Goal: Task Accomplishment & Management: Use online tool/utility

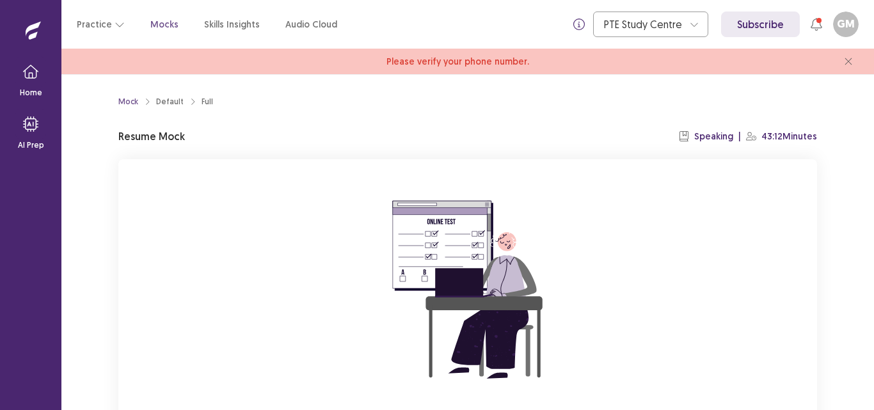
scroll to position [122, 0]
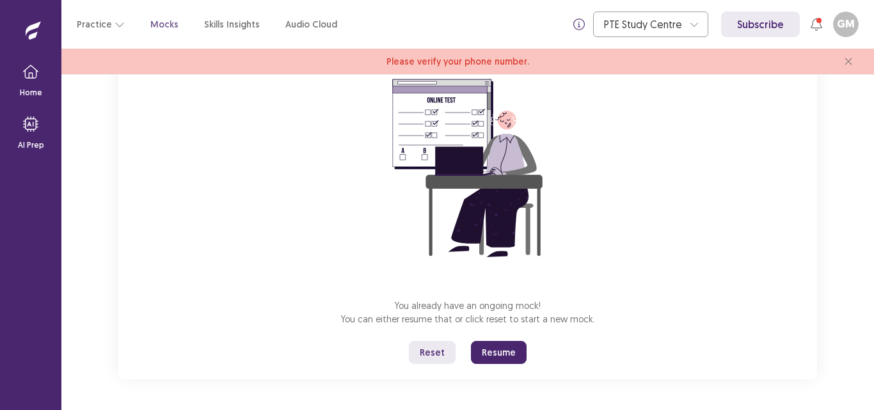
click at [491, 347] on button "Resume" at bounding box center [499, 352] width 56 height 23
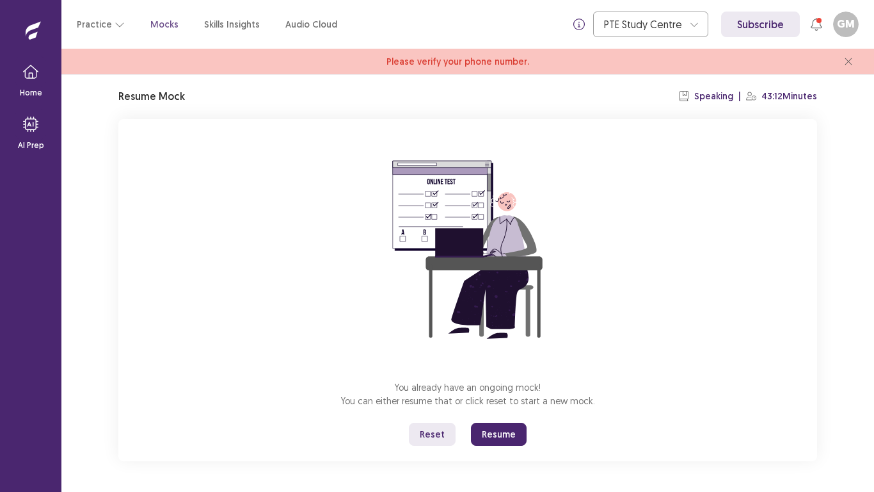
scroll to position [40, 0]
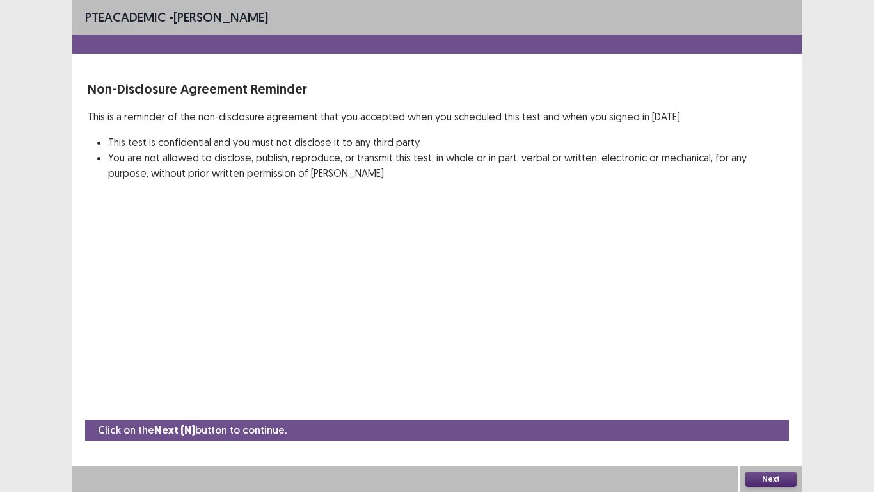
click at [777, 410] on button "Next" at bounding box center [771, 478] width 51 height 15
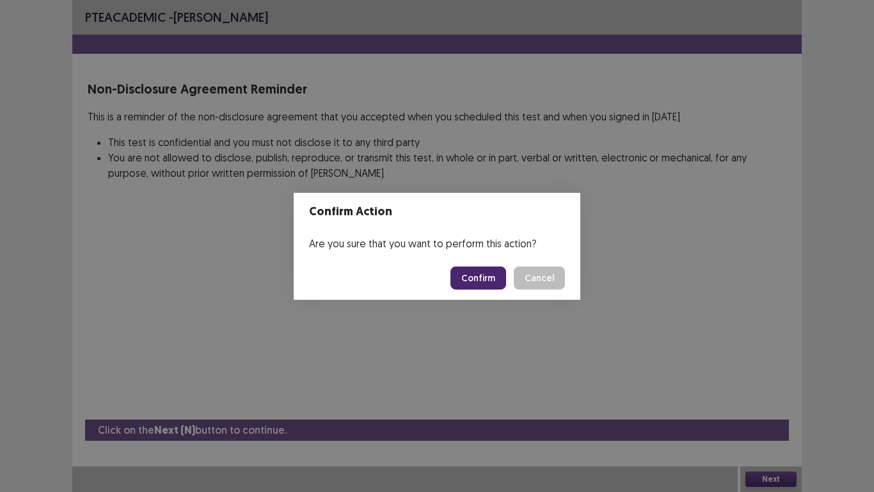
click at [480, 285] on button "Confirm" at bounding box center [479, 277] width 56 height 23
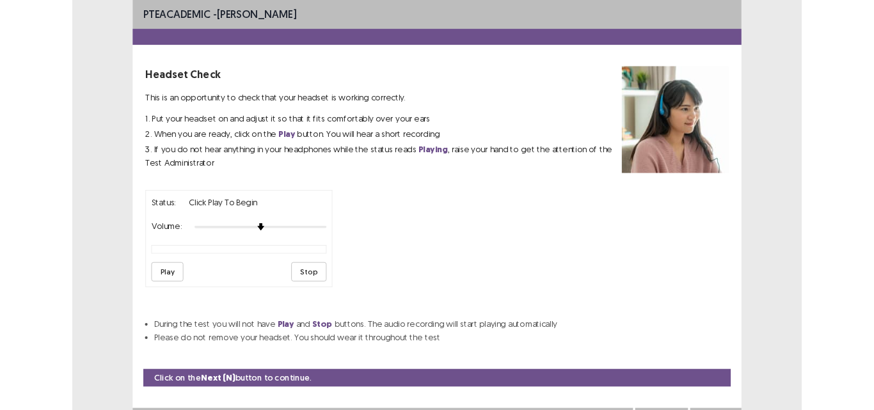
scroll to position [23, 0]
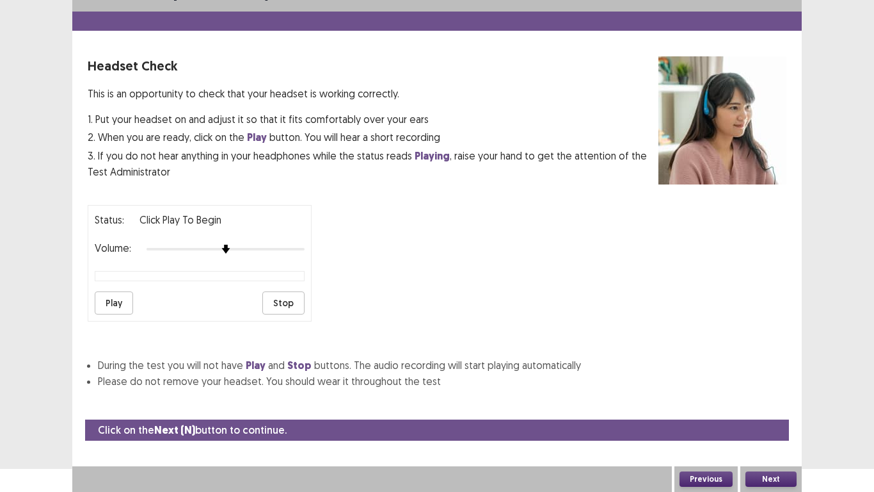
click at [113, 305] on button "Play" at bounding box center [114, 302] width 38 height 23
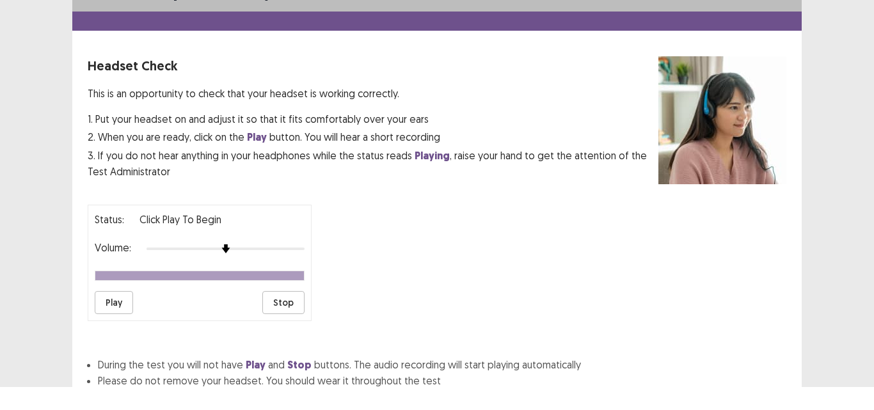
click at [874, 111] on div "PTE academic - [PERSON_NAME] Headset Check This is an opportunity to check that…" at bounding box center [437, 182] width 874 height 410
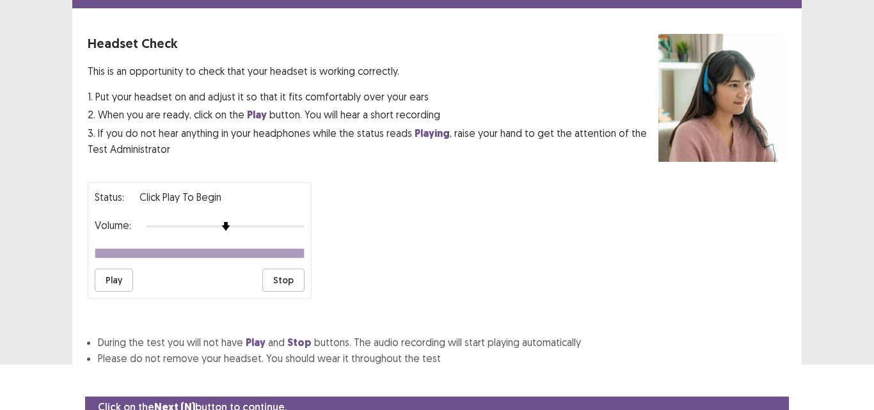
scroll to position [104, 0]
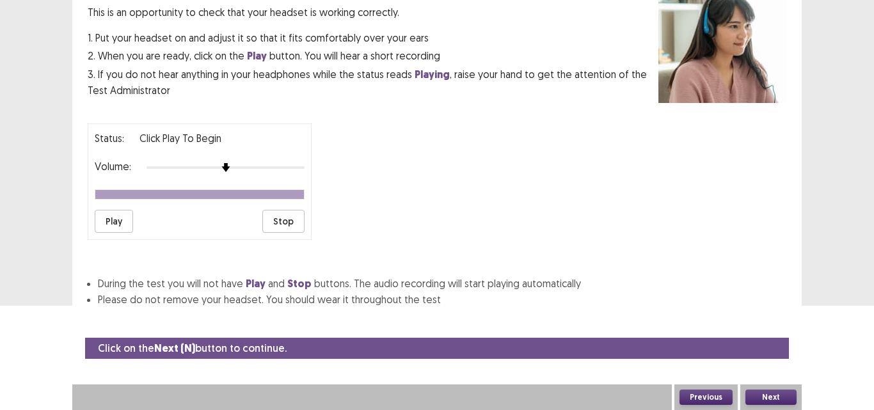
click at [769, 394] on button "Next" at bounding box center [771, 397] width 51 height 15
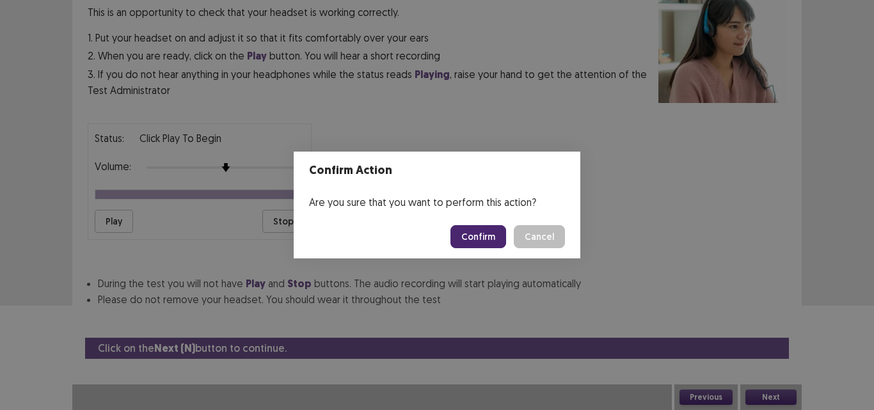
click at [488, 234] on button "Confirm" at bounding box center [479, 236] width 56 height 23
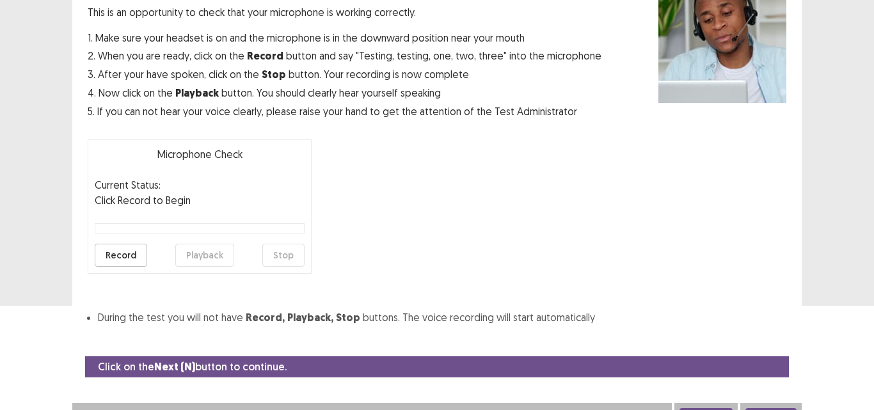
scroll to position [118, 0]
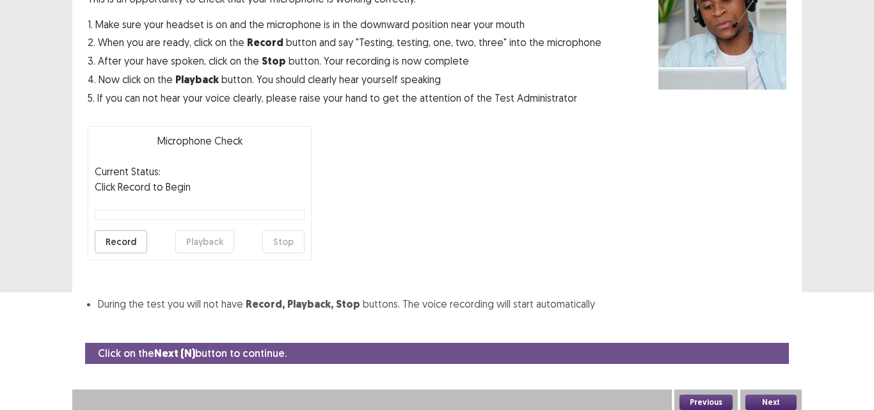
click at [490, 283] on div "Microphone Check This is an opportunity to check that your microphone is workin…" at bounding box center [437, 137] width 699 height 351
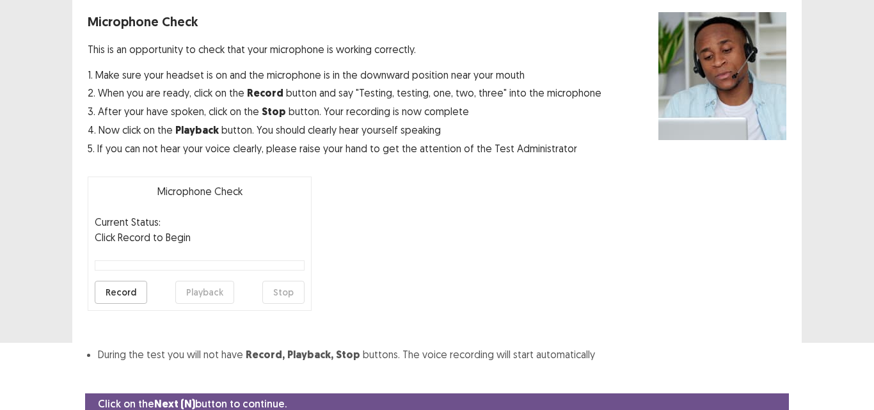
scroll to position [123, 0]
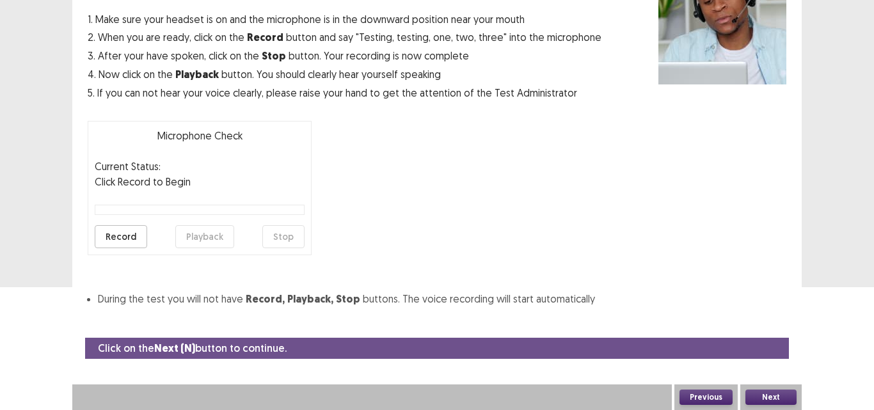
click at [764, 398] on button "Next" at bounding box center [771, 397] width 51 height 15
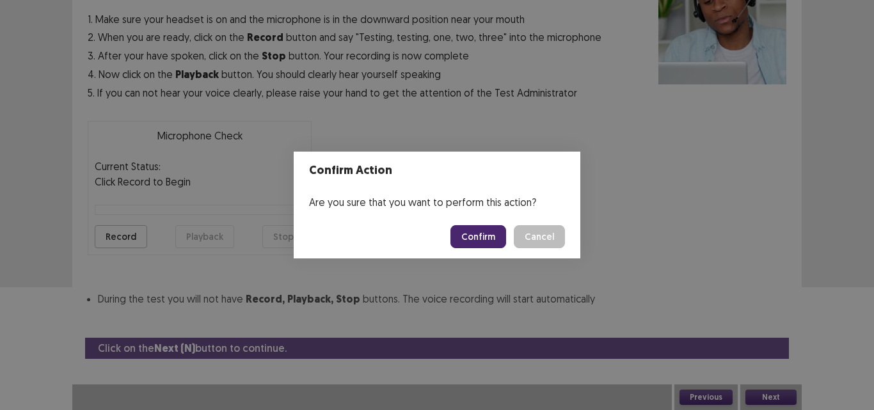
click at [483, 236] on button "Confirm" at bounding box center [479, 236] width 56 height 23
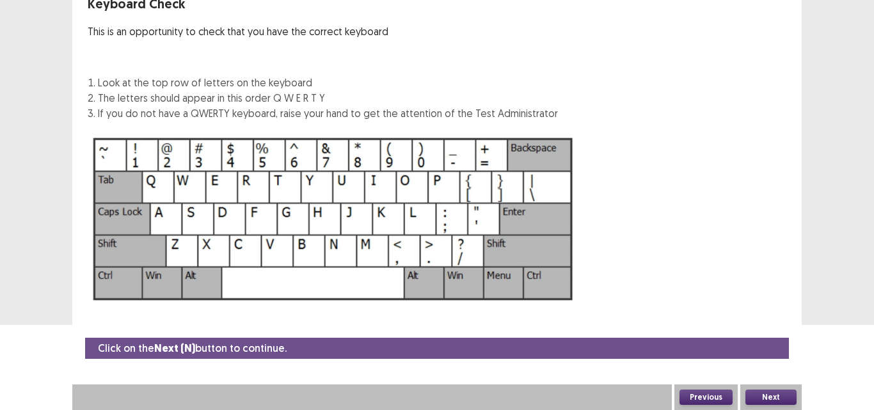
scroll to position [85, 0]
click at [761, 393] on button "Next" at bounding box center [771, 397] width 51 height 15
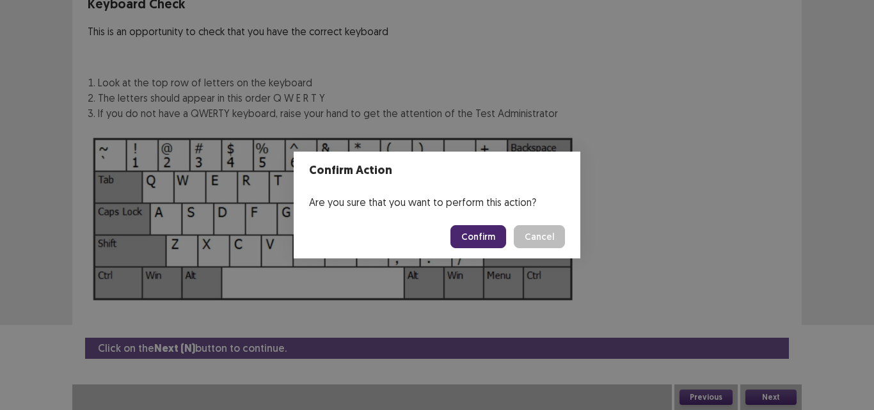
click at [506, 242] on button "Confirm" at bounding box center [479, 236] width 56 height 23
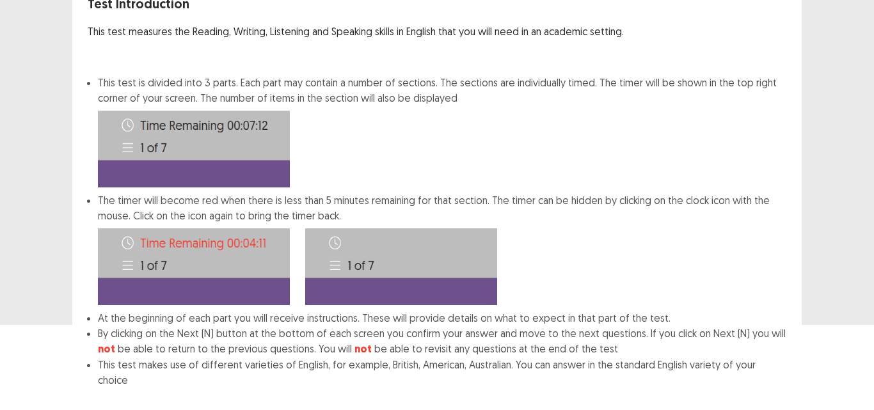
scroll to position [150, 0]
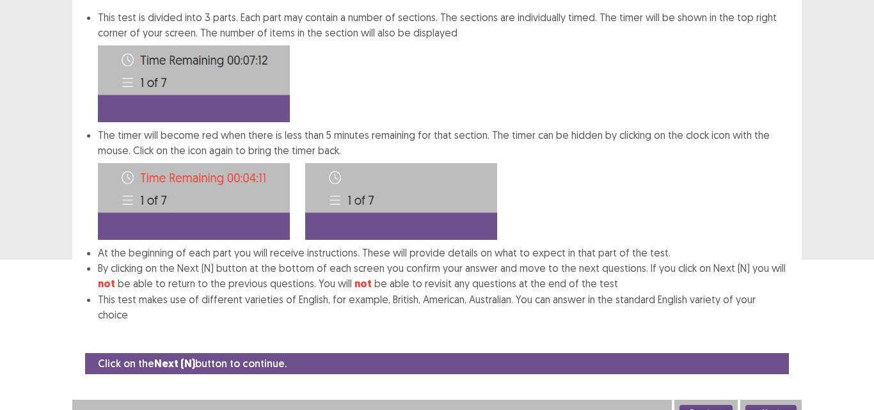
click at [780, 405] on button "Next" at bounding box center [771, 412] width 51 height 15
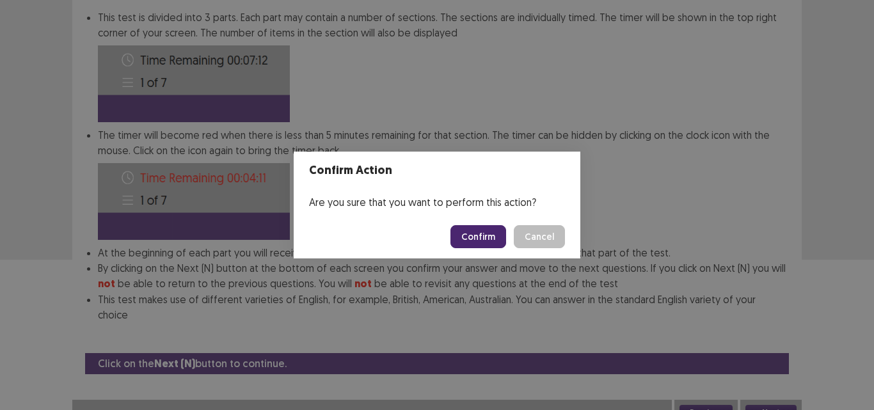
click at [501, 241] on button "Confirm" at bounding box center [479, 236] width 56 height 23
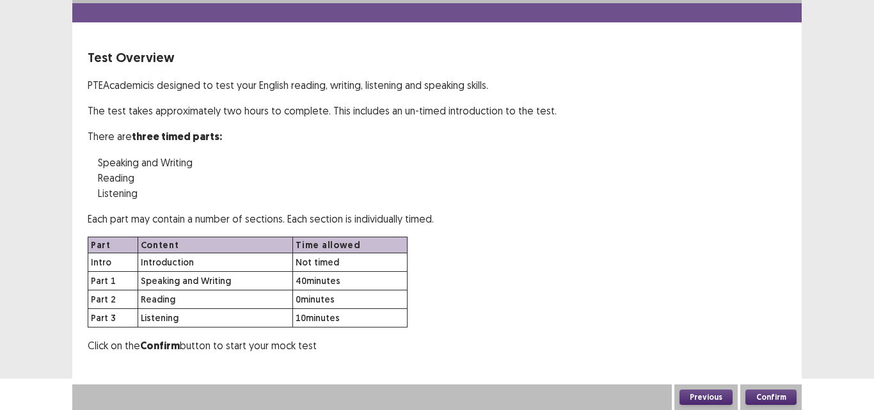
scroll to position [31, 0]
click at [764, 392] on button "Confirm" at bounding box center [771, 397] width 51 height 15
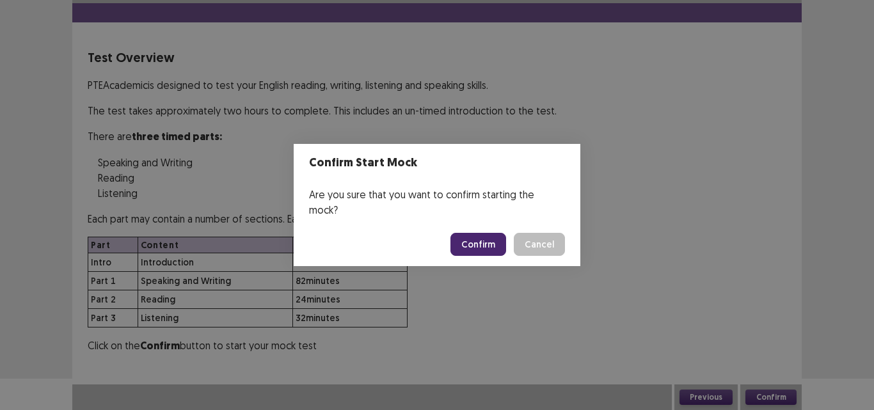
click at [483, 233] on button "Confirm" at bounding box center [479, 244] width 56 height 23
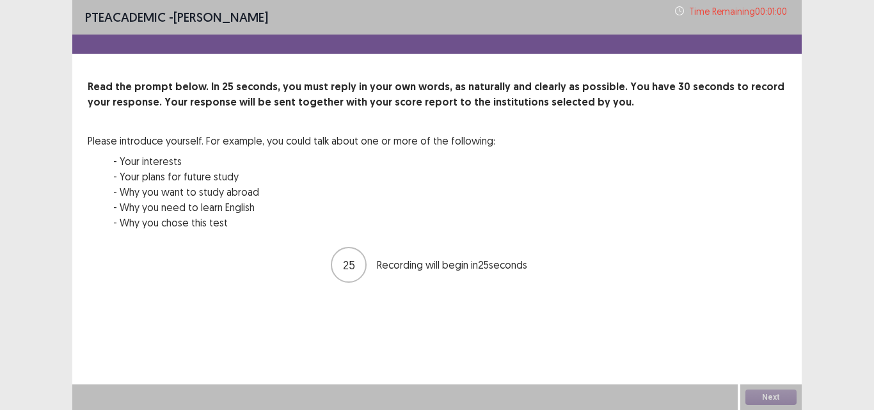
scroll to position [0, 0]
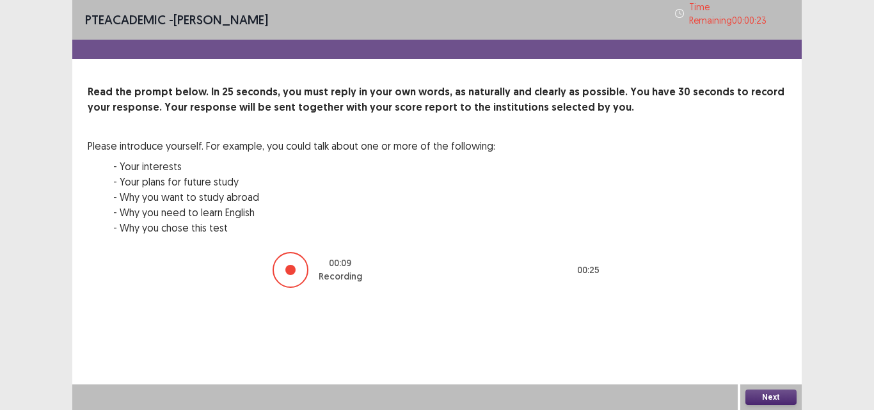
click at [768, 398] on button "Next" at bounding box center [771, 397] width 51 height 15
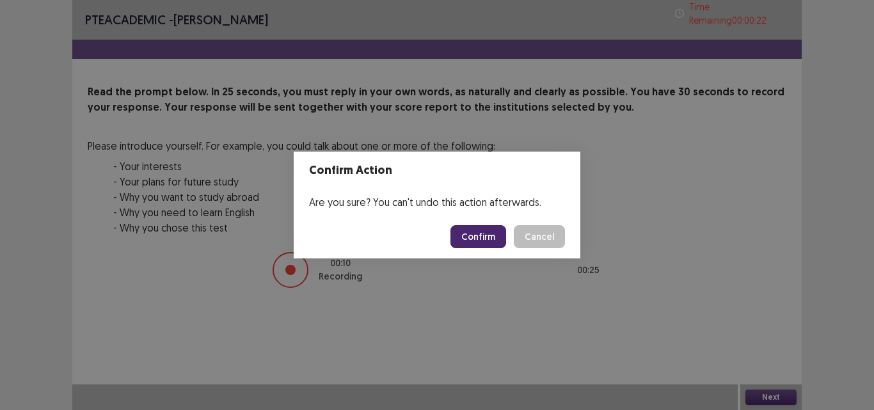
click at [485, 239] on button "Confirm" at bounding box center [479, 236] width 56 height 23
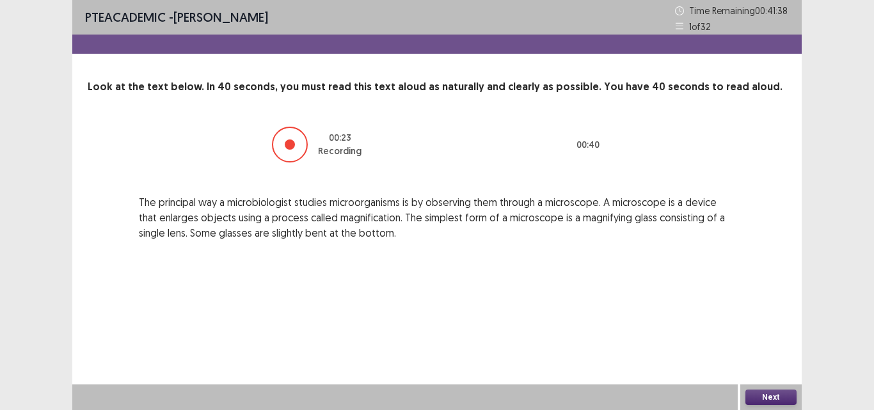
click at [764, 398] on button "Next" at bounding box center [771, 397] width 51 height 15
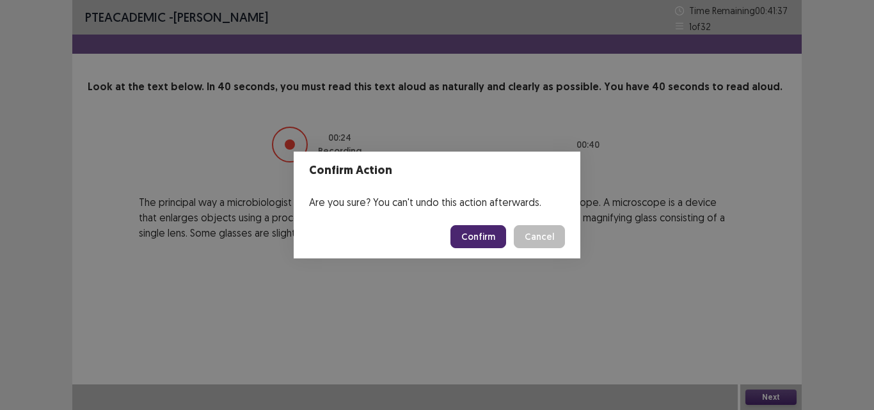
click at [481, 237] on button "Confirm" at bounding box center [479, 236] width 56 height 23
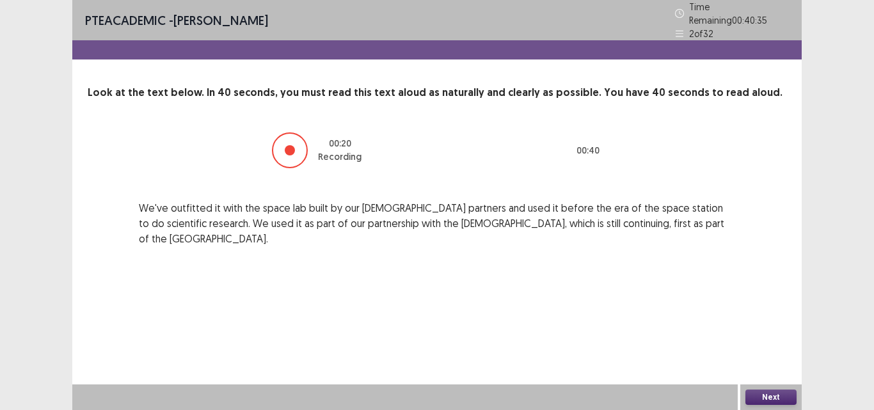
click at [761, 392] on button "Next" at bounding box center [771, 397] width 51 height 15
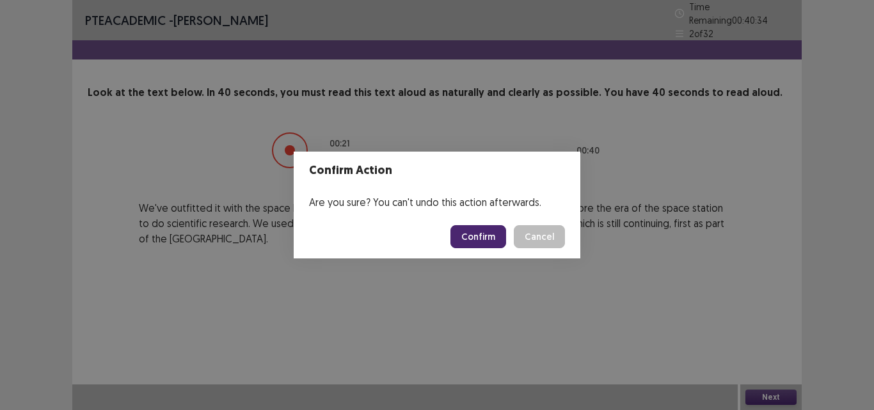
click at [483, 227] on button "Confirm" at bounding box center [479, 236] width 56 height 23
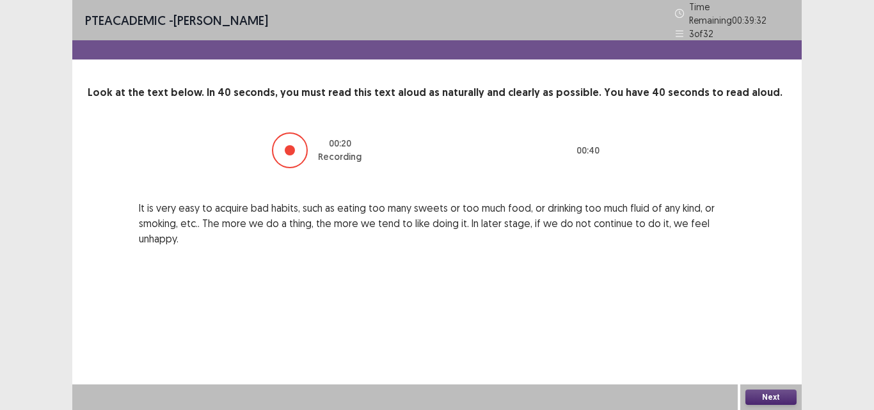
click at [775, 397] on button "Next" at bounding box center [771, 397] width 51 height 15
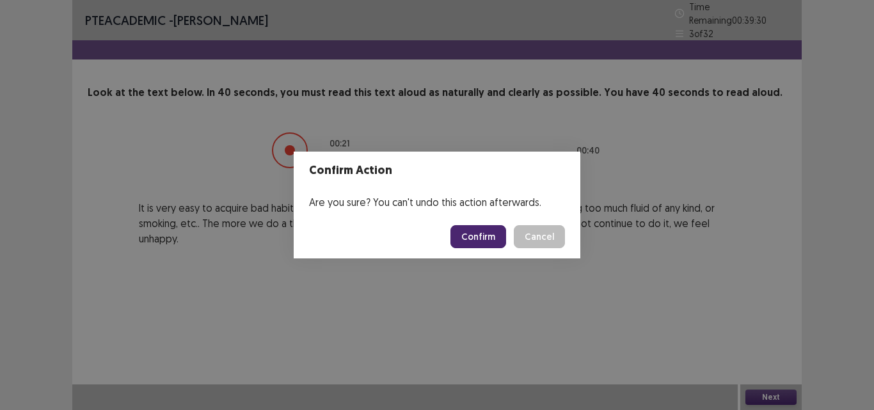
click at [487, 245] on button "Confirm" at bounding box center [479, 236] width 56 height 23
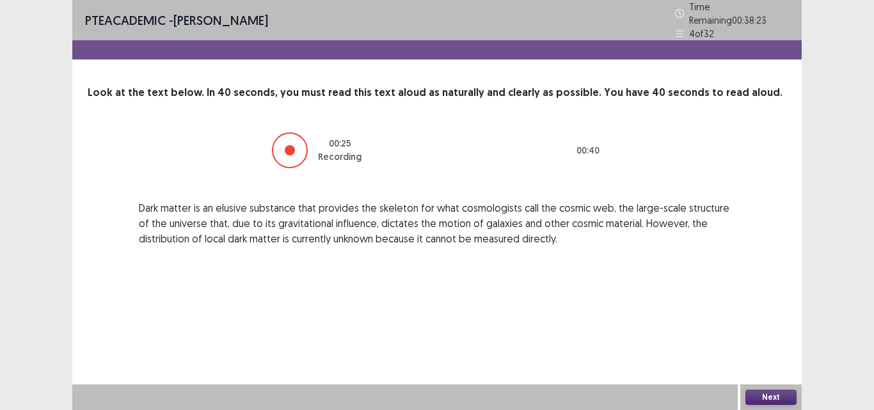
click at [774, 398] on button "Next" at bounding box center [771, 397] width 51 height 15
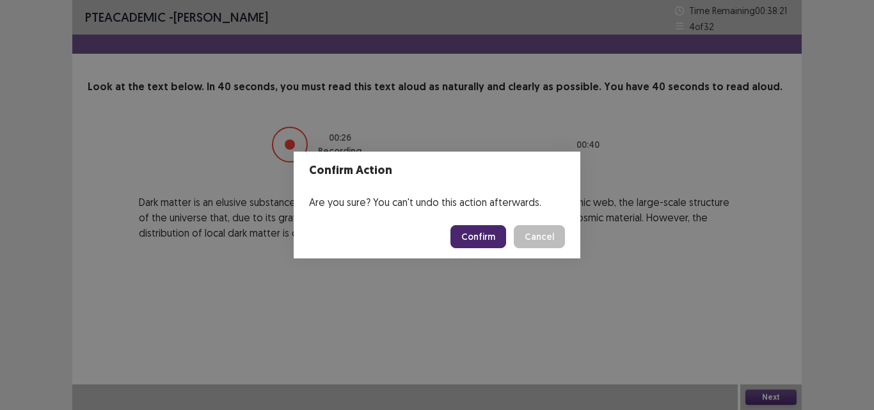
click at [489, 239] on button "Confirm" at bounding box center [479, 236] width 56 height 23
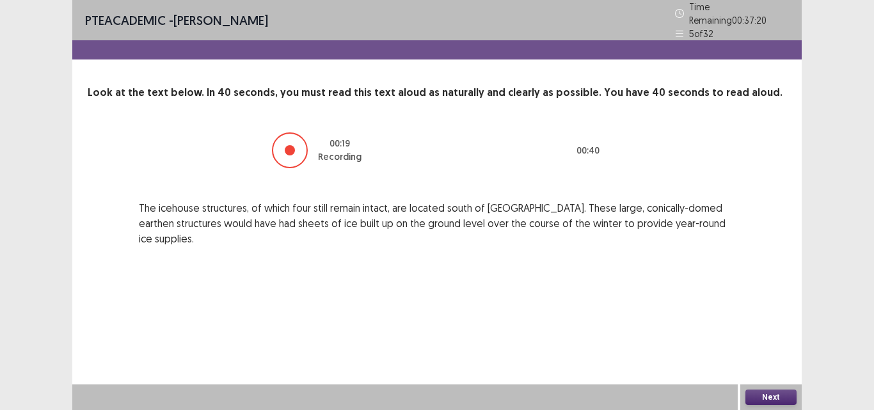
click at [770, 398] on button "Next" at bounding box center [771, 397] width 51 height 15
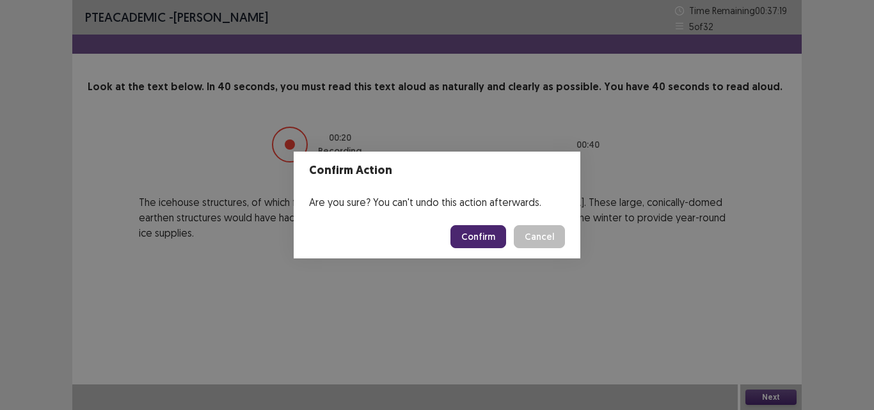
click at [481, 234] on button "Confirm" at bounding box center [479, 236] width 56 height 23
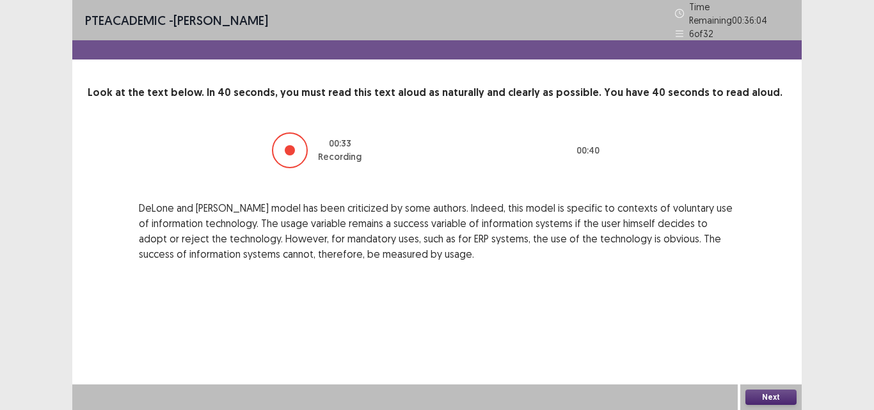
click at [768, 393] on button "Next" at bounding box center [771, 397] width 51 height 15
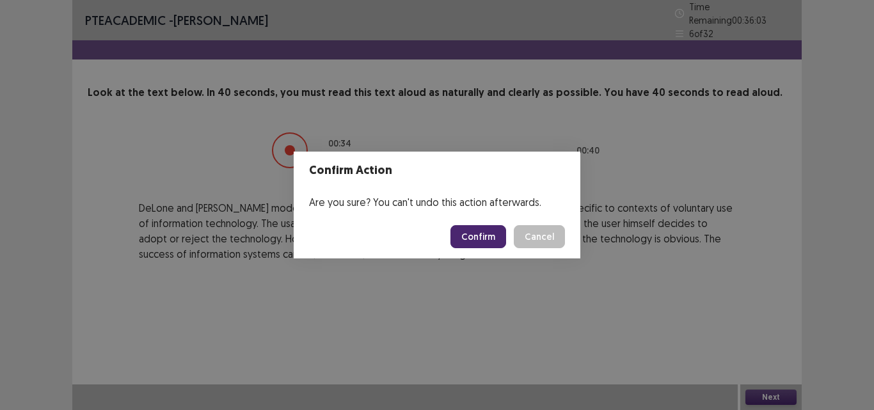
click at [491, 236] on button "Confirm" at bounding box center [479, 236] width 56 height 23
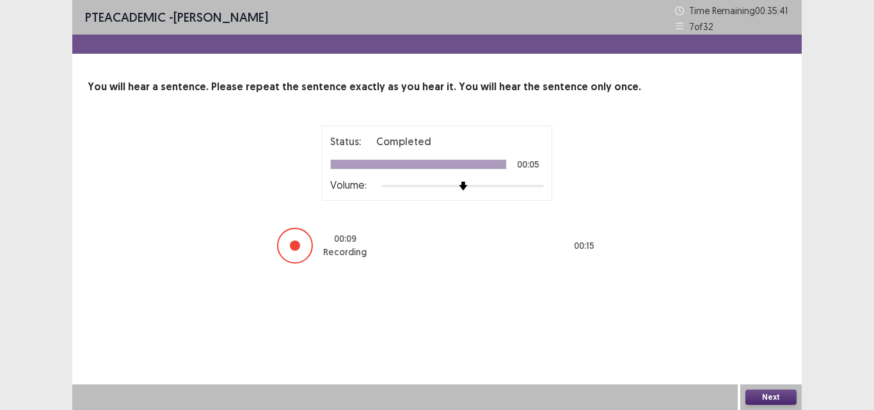
click at [759, 396] on button "Next" at bounding box center [771, 397] width 51 height 15
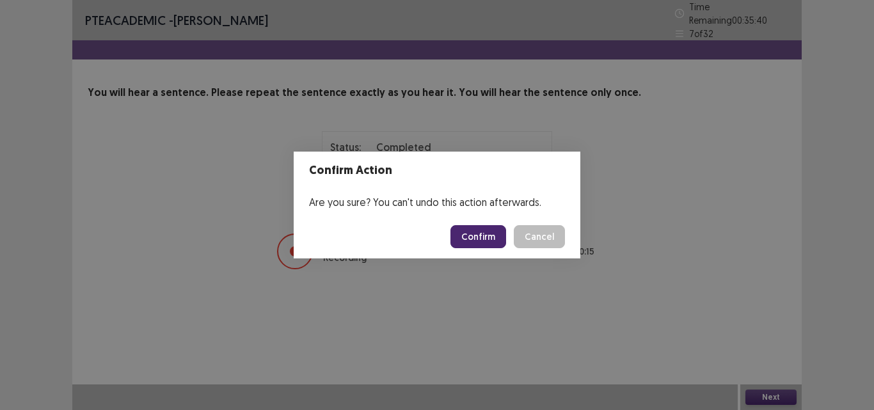
click at [492, 241] on button "Confirm" at bounding box center [479, 236] width 56 height 23
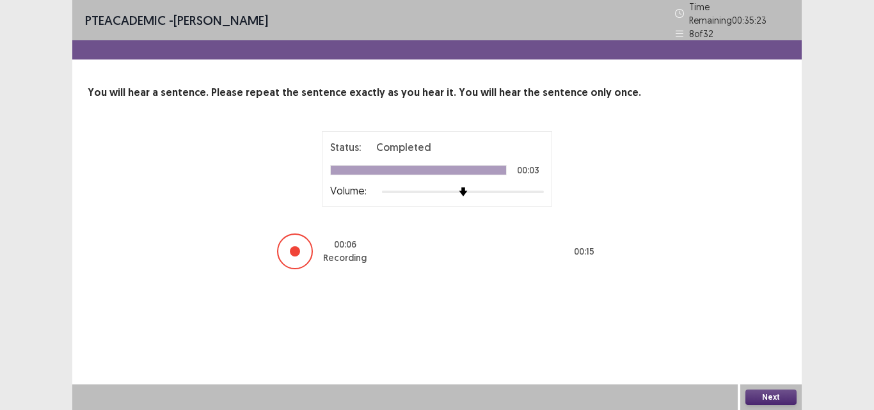
click at [775, 399] on button "Next" at bounding box center [771, 397] width 51 height 15
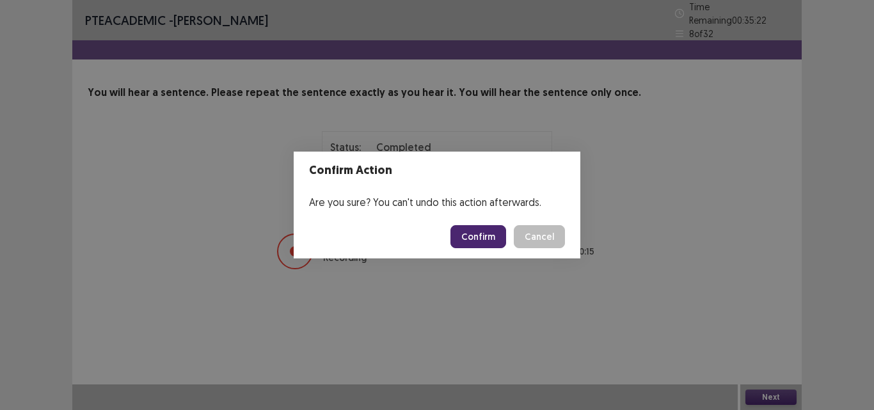
click at [495, 238] on button "Confirm" at bounding box center [479, 236] width 56 height 23
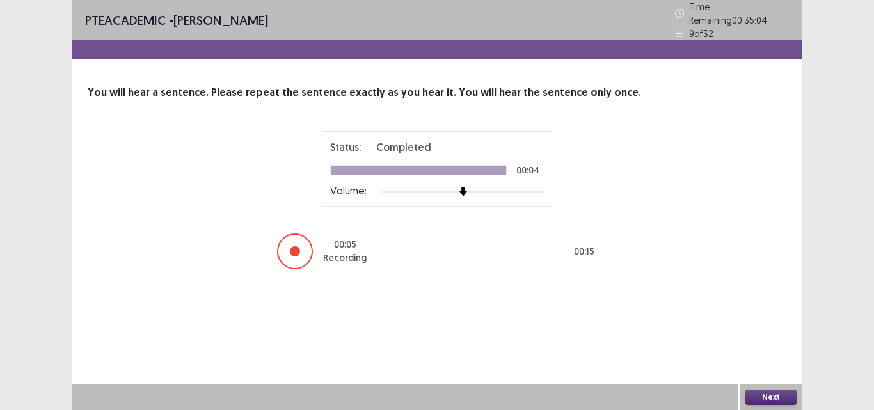
drag, startPoint x: 784, startPoint y: 392, endPoint x: 744, endPoint y: 356, distance: 53.0
click at [783, 389] on div "Next" at bounding box center [771, 398] width 61 height 26
click at [775, 397] on button "Next" at bounding box center [771, 397] width 51 height 15
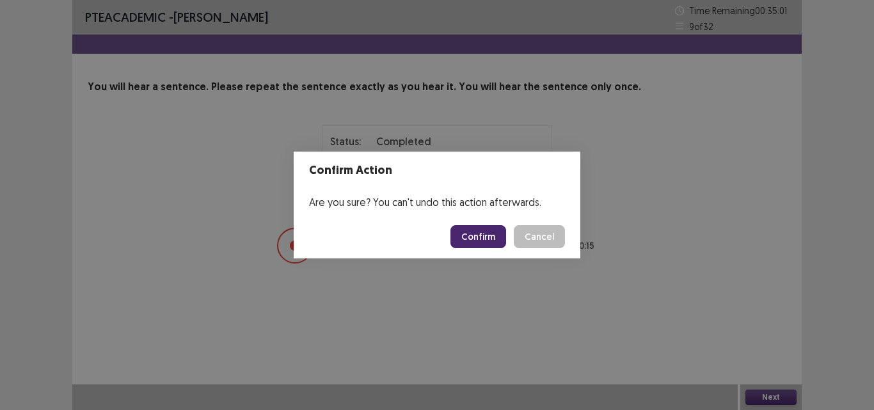
click at [491, 231] on button "Confirm" at bounding box center [479, 236] width 56 height 23
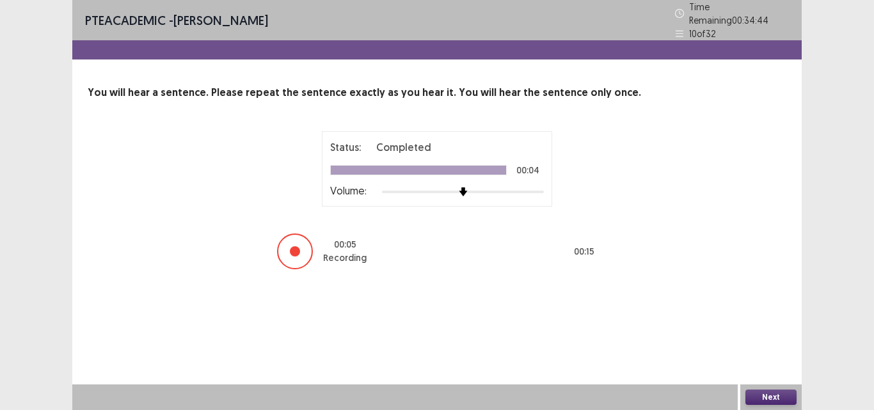
click at [762, 395] on button "Next" at bounding box center [771, 397] width 51 height 15
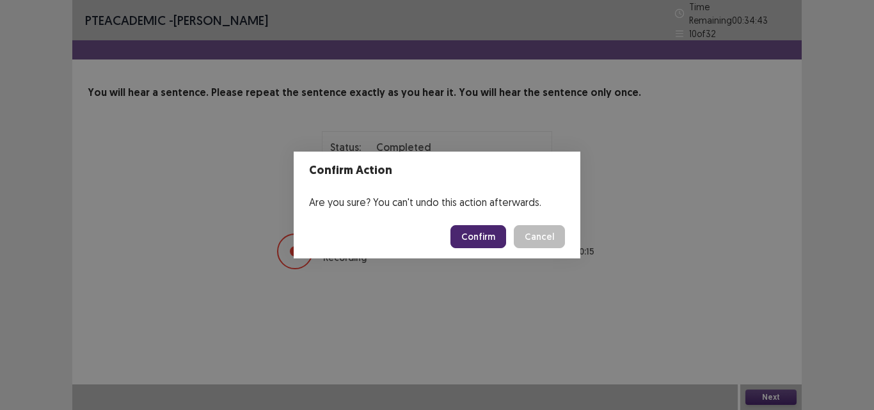
click at [490, 234] on button "Confirm" at bounding box center [479, 236] width 56 height 23
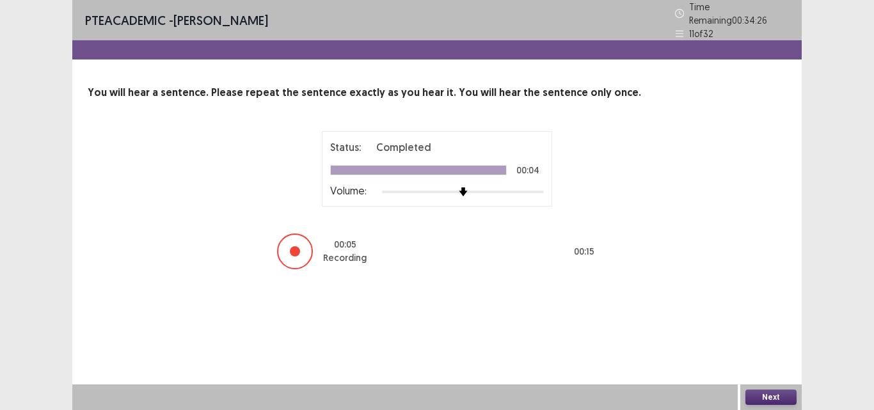
click at [764, 392] on button "Next" at bounding box center [771, 397] width 51 height 15
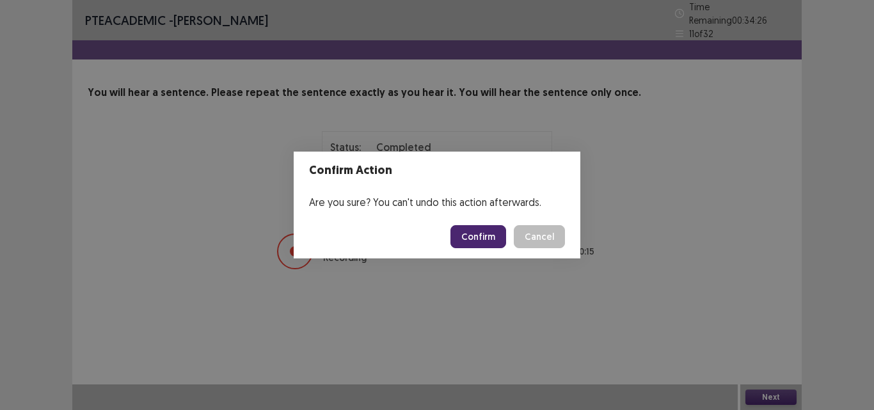
click at [497, 233] on button "Confirm" at bounding box center [479, 236] width 56 height 23
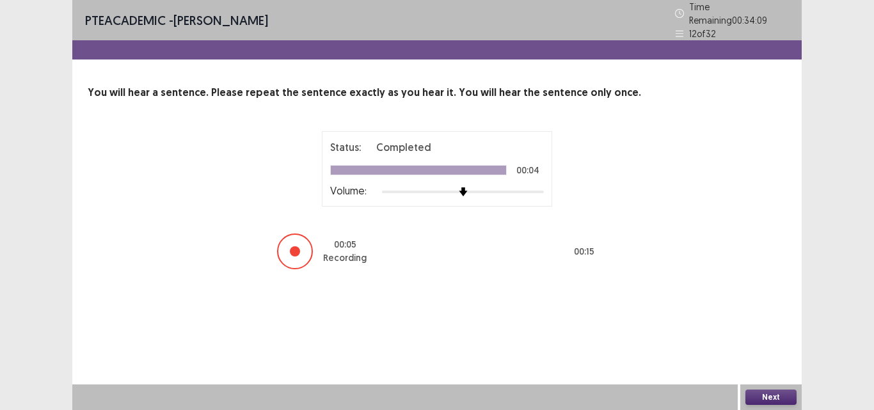
click at [764, 392] on button "Next" at bounding box center [771, 397] width 51 height 15
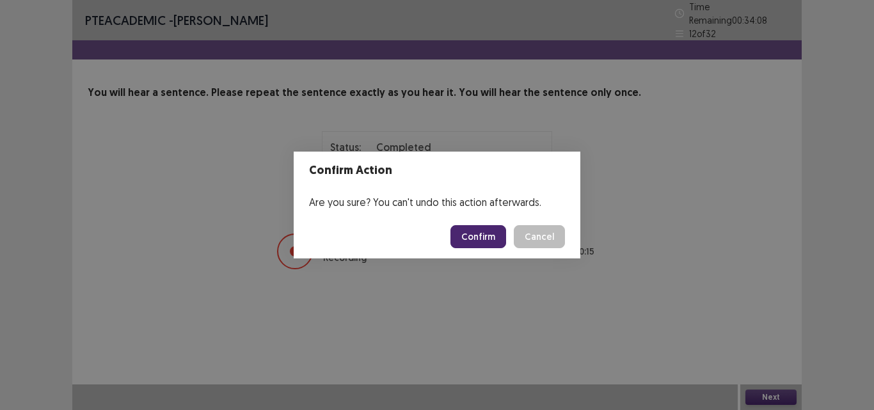
click at [490, 241] on button "Confirm" at bounding box center [479, 236] width 56 height 23
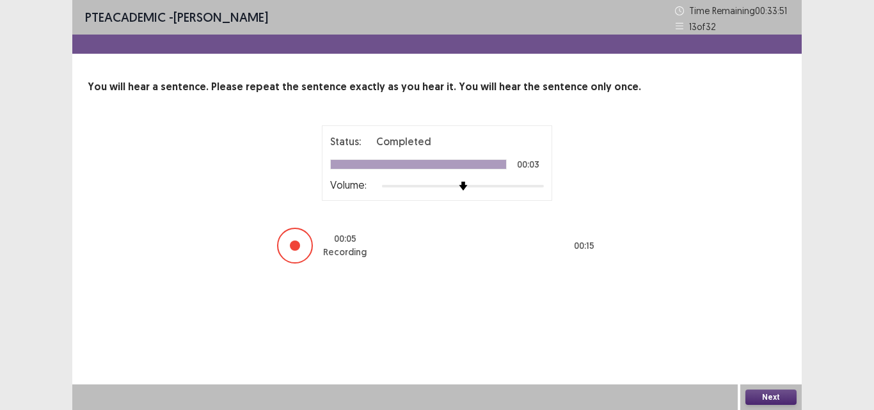
click at [759, 394] on button "Next" at bounding box center [771, 397] width 51 height 15
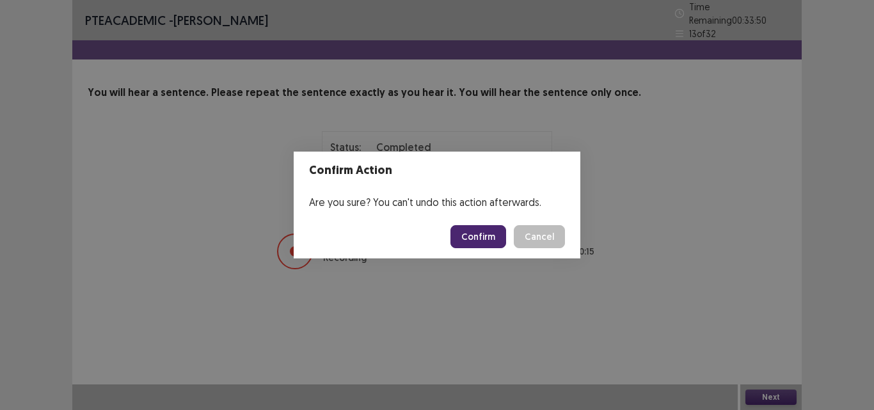
click at [486, 237] on button "Confirm" at bounding box center [479, 236] width 56 height 23
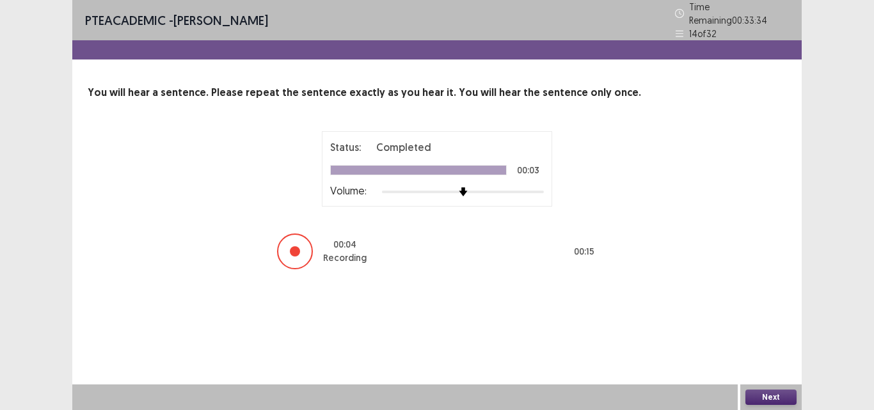
click at [768, 394] on button "Next" at bounding box center [771, 397] width 51 height 15
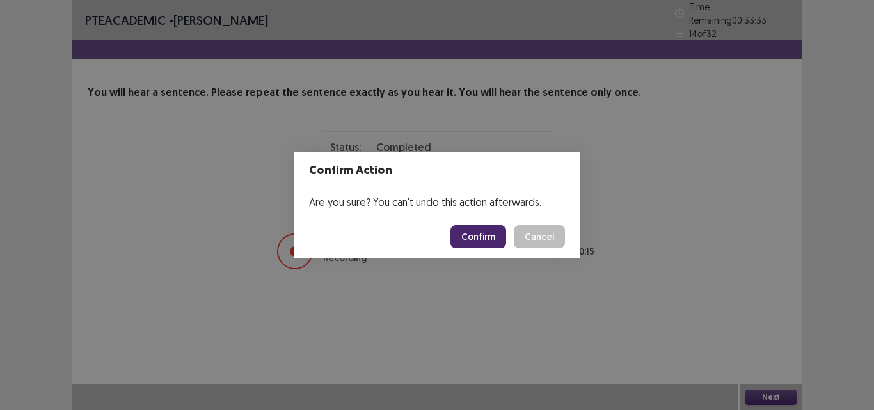
click at [483, 236] on button "Confirm" at bounding box center [479, 236] width 56 height 23
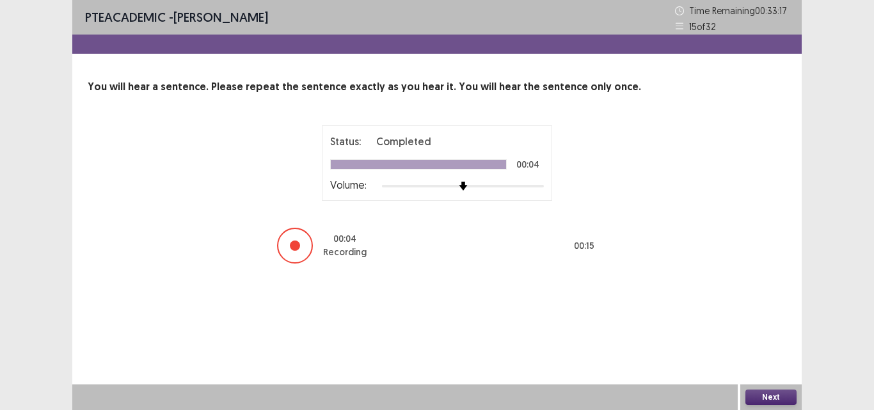
click at [765, 397] on button "Next" at bounding box center [771, 397] width 51 height 15
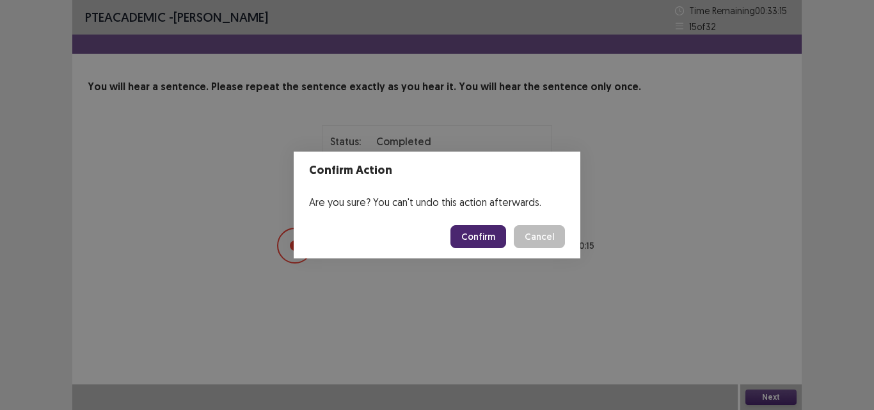
click at [483, 233] on button "Confirm" at bounding box center [479, 236] width 56 height 23
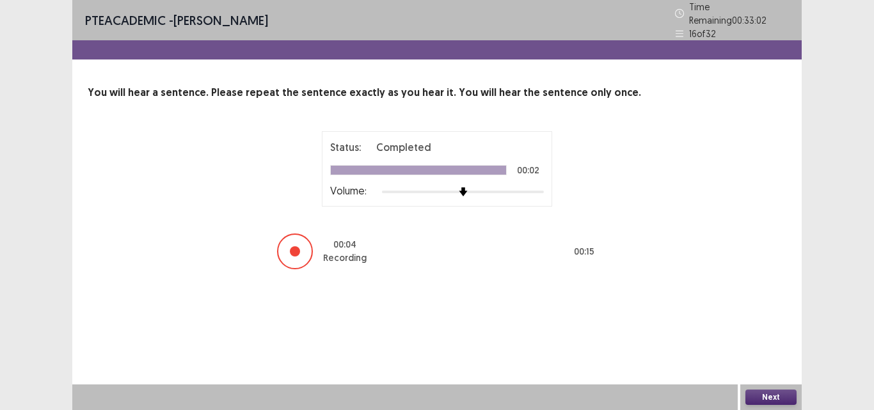
click at [766, 392] on button "Next" at bounding box center [771, 397] width 51 height 15
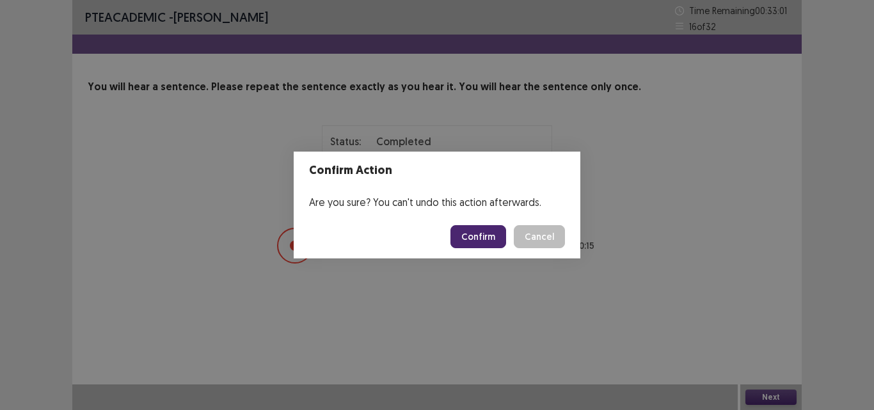
click at [470, 227] on button "Confirm" at bounding box center [479, 236] width 56 height 23
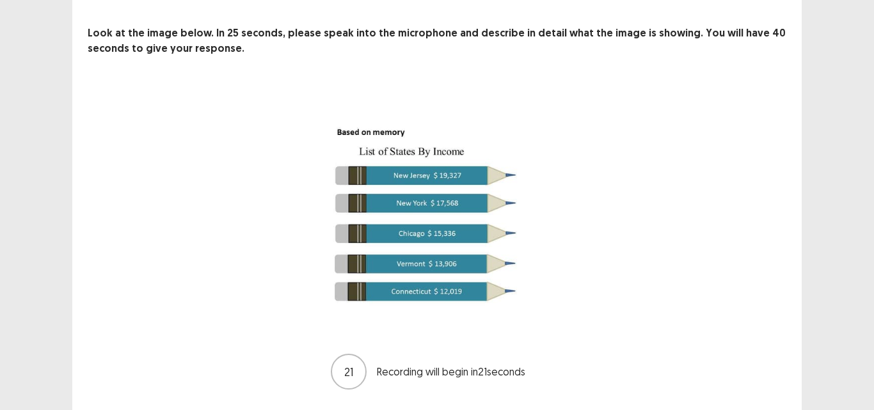
scroll to position [91, 0]
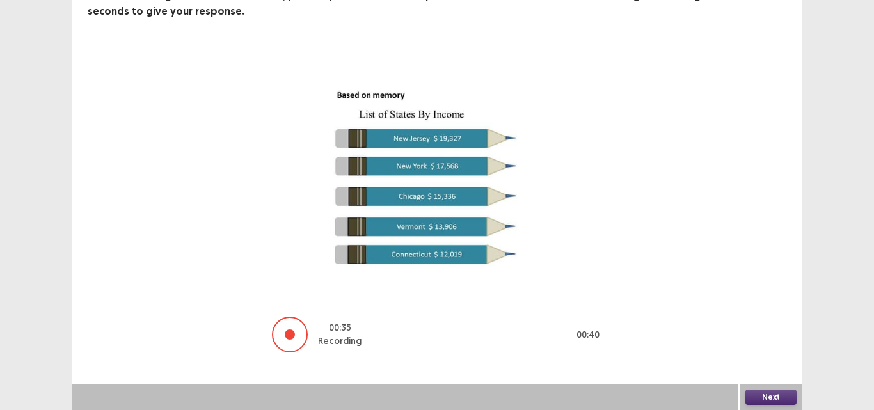
click at [765, 396] on button "Next" at bounding box center [771, 397] width 51 height 15
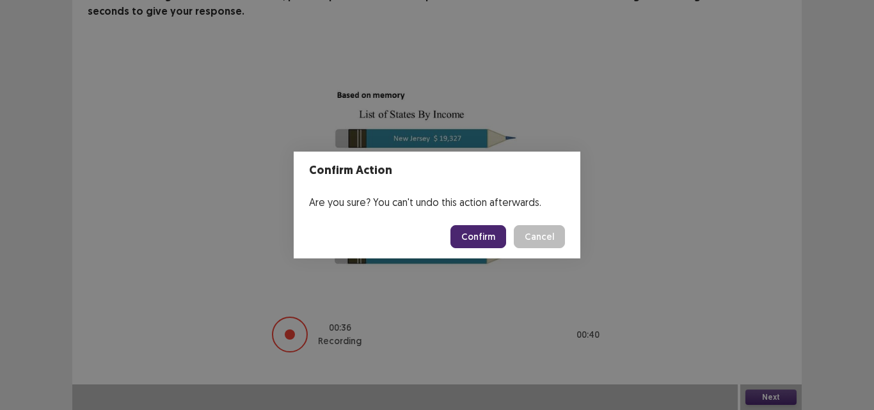
click at [473, 230] on button "Confirm" at bounding box center [479, 236] width 56 height 23
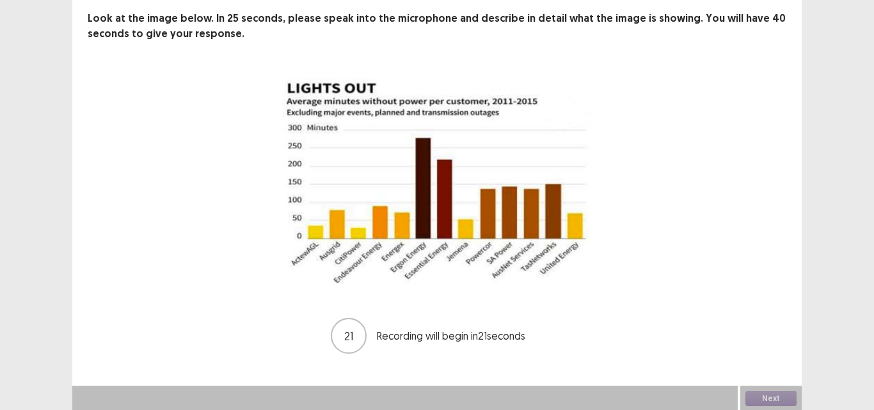
scroll to position [70, 0]
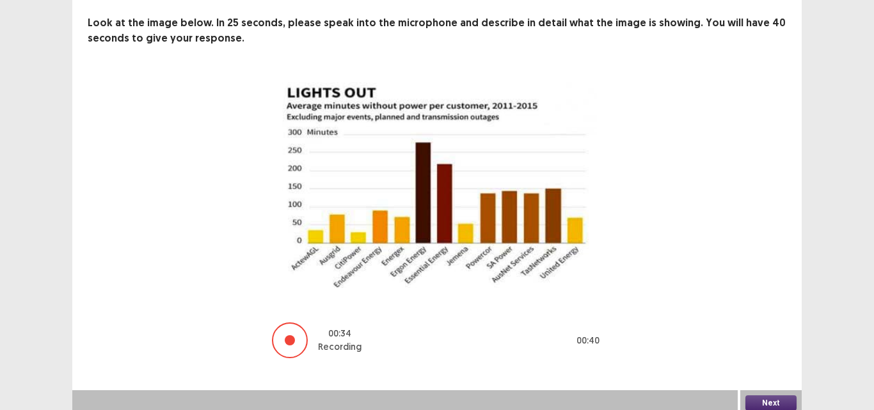
click at [764, 401] on button "Next" at bounding box center [771, 403] width 51 height 15
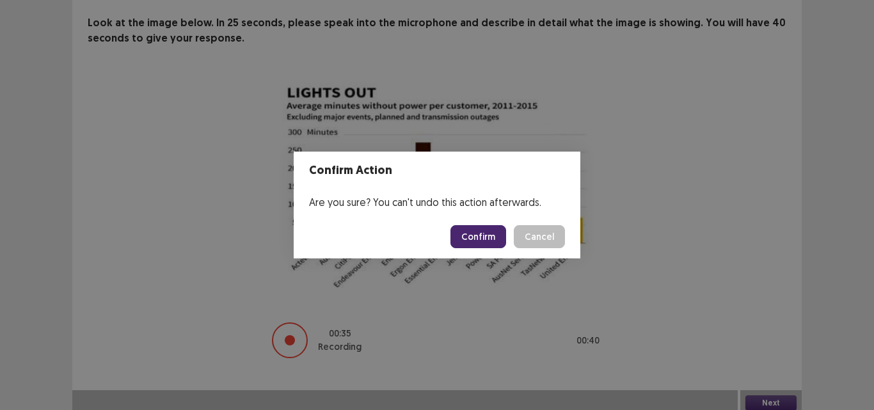
click at [480, 237] on button "Confirm" at bounding box center [479, 236] width 56 height 23
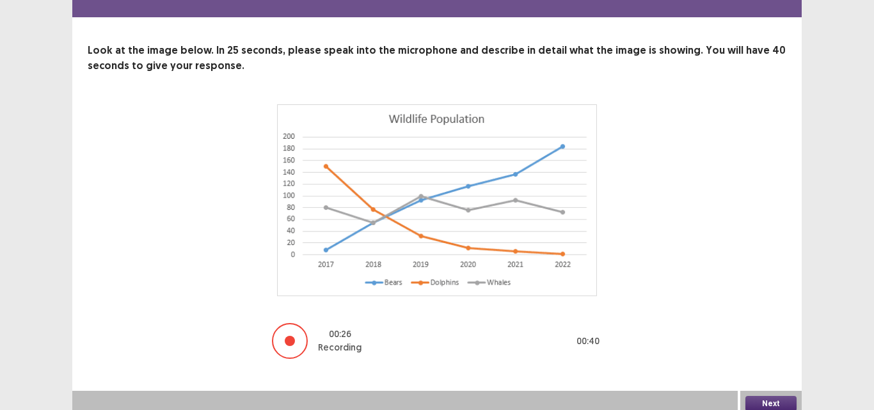
scroll to position [43, 0]
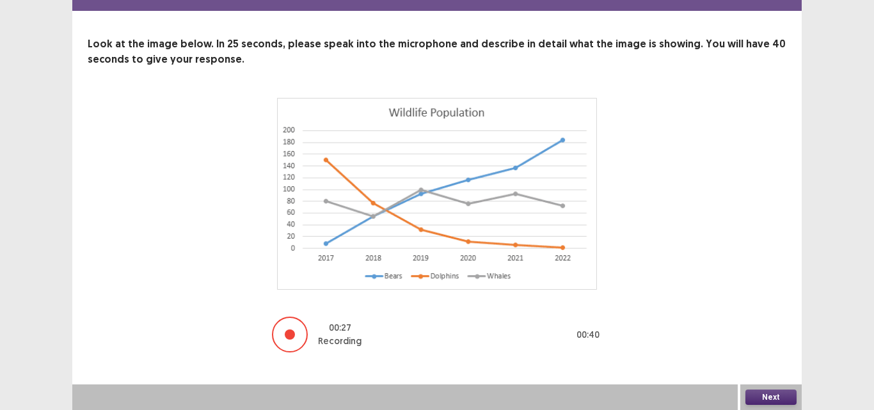
click at [773, 396] on button "Next" at bounding box center [771, 397] width 51 height 15
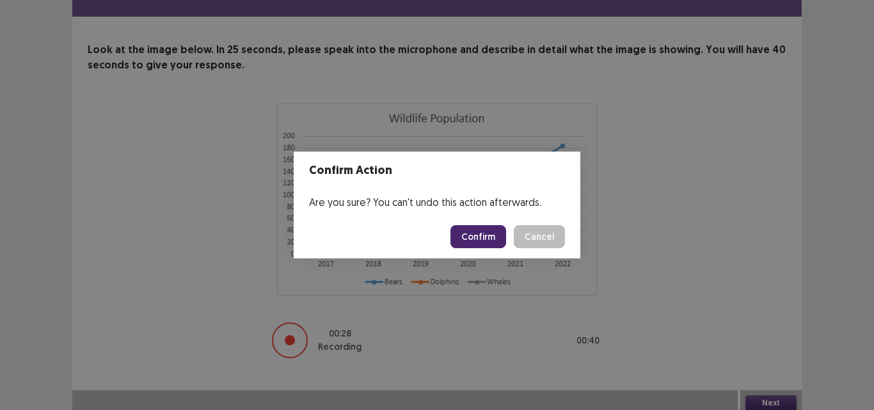
click at [490, 240] on button "Confirm" at bounding box center [479, 236] width 56 height 23
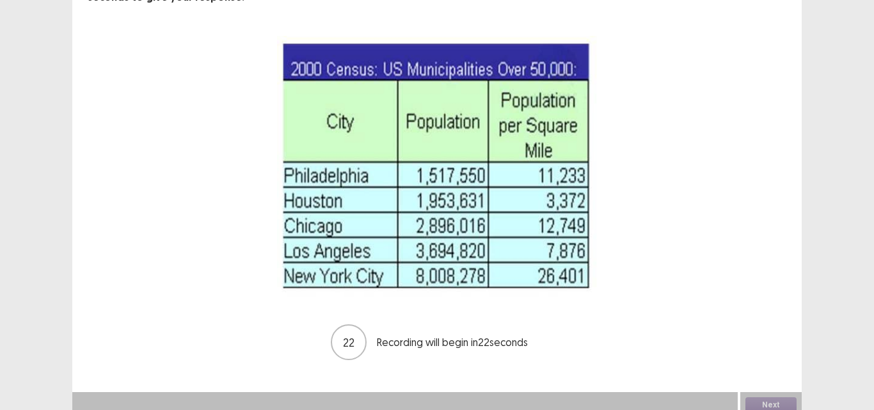
scroll to position [113, 0]
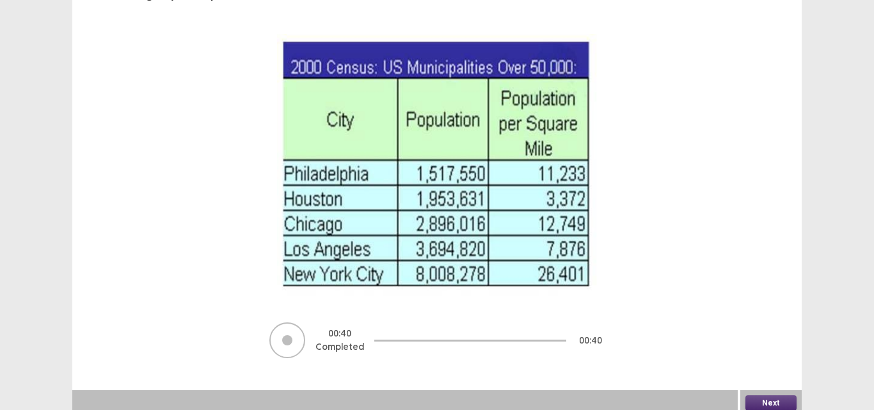
click at [768, 396] on button "Next" at bounding box center [771, 403] width 51 height 15
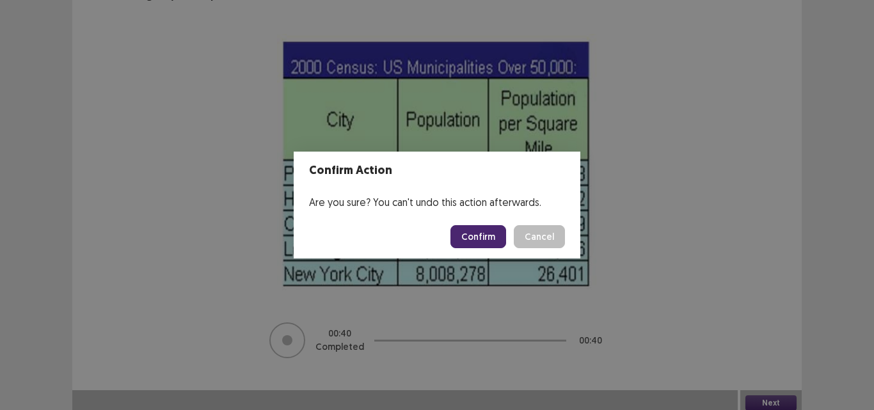
click at [479, 241] on button "Confirm" at bounding box center [479, 236] width 56 height 23
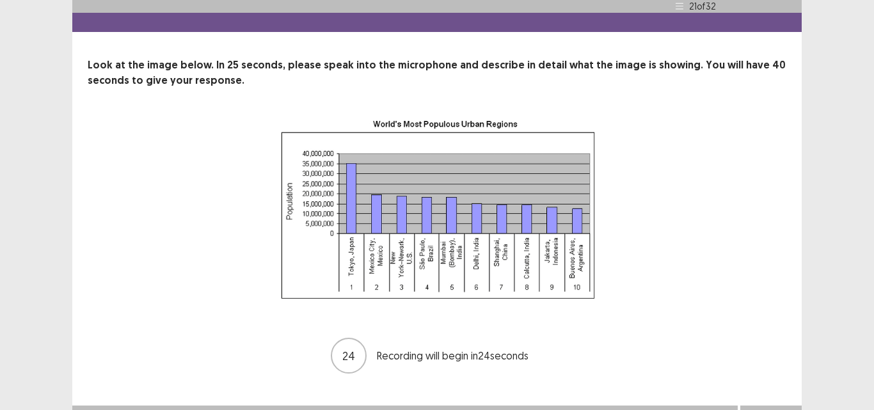
scroll to position [43, 0]
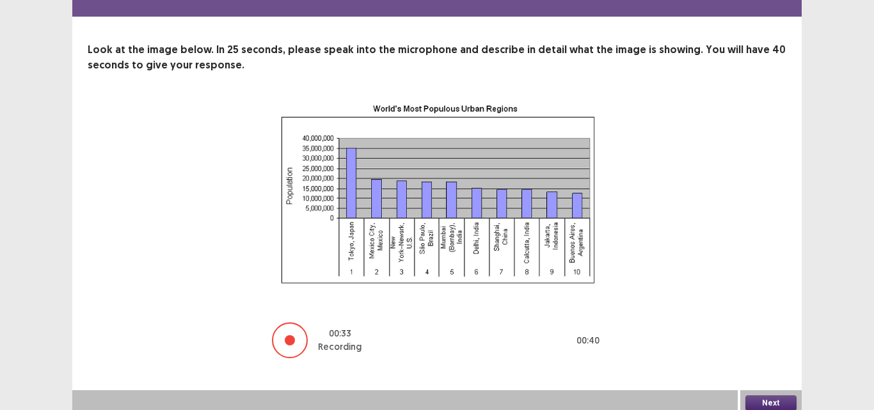
click at [770, 396] on button "Next" at bounding box center [771, 403] width 51 height 15
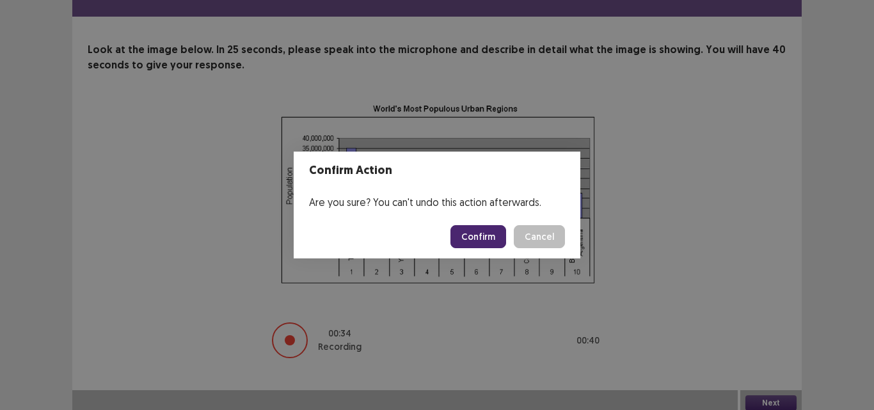
click at [469, 230] on button "Confirm" at bounding box center [479, 236] width 56 height 23
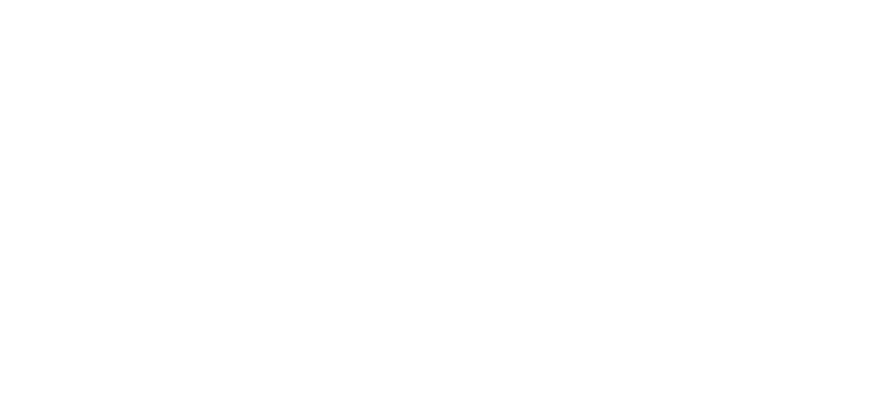
scroll to position [0, 0]
